Goal: Navigation & Orientation: Find specific page/section

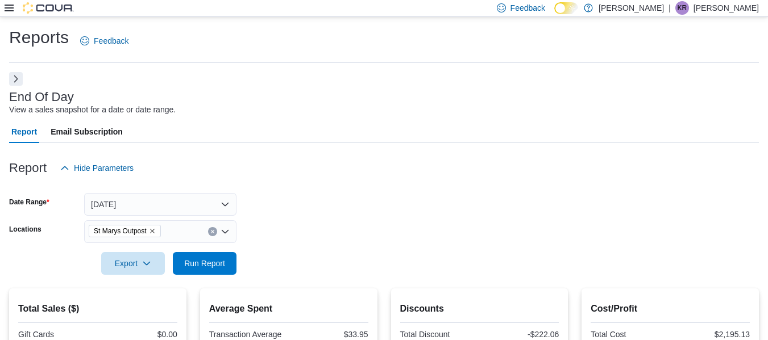
click at [4, 10] on div "Feedback Dark Mode [PERSON_NAME] | KR [PERSON_NAME]" at bounding box center [384, 8] width 768 height 17
click at [6, 10] on icon at bounding box center [9, 7] width 9 height 9
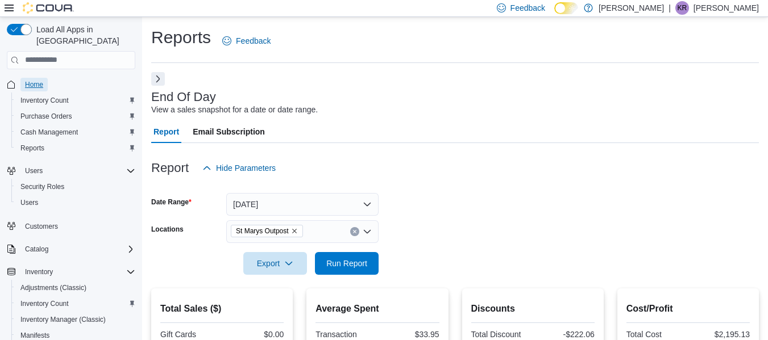
click at [35, 79] on span "Home" at bounding box center [34, 85] width 18 height 14
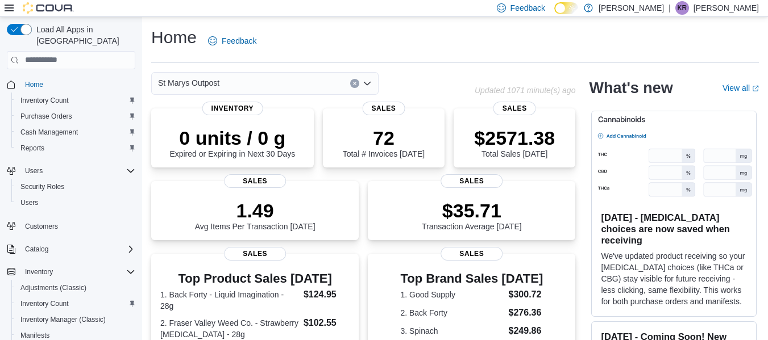
click at [11, 6] on icon at bounding box center [9, 8] width 9 height 7
